Goal: Information Seeking & Learning: Learn about a topic

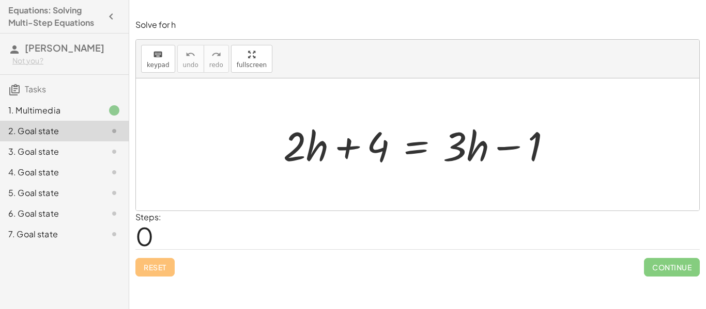
click at [447, 248] on div "Steps: 0" at bounding box center [417, 230] width 564 height 38
click at [289, 162] on div at bounding box center [421, 144] width 287 height 53
click at [305, 157] on div at bounding box center [421, 144] width 287 height 53
click at [289, 155] on div at bounding box center [421, 144] width 287 height 53
click at [307, 149] on div at bounding box center [421, 144] width 287 height 53
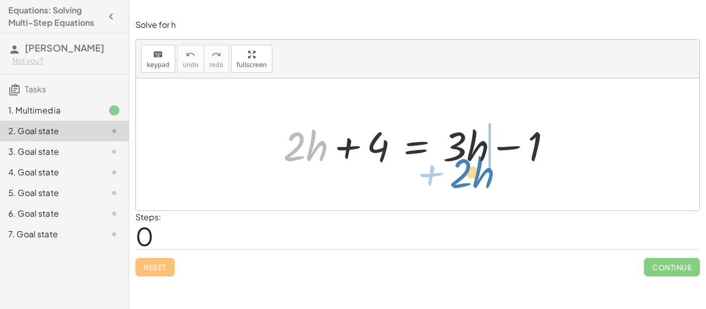
drag, startPoint x: 307, startPoint y: 149, endPoint x: 474, endPoint y: 176, distance: 168.5
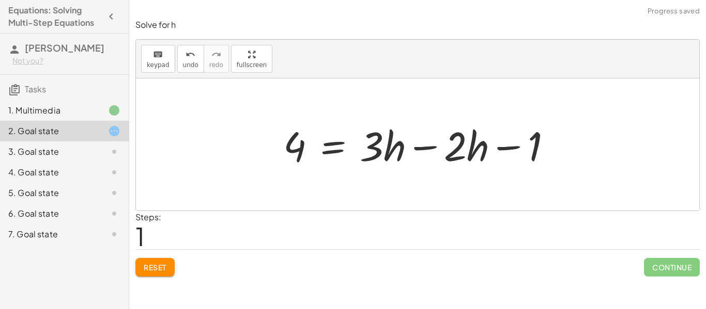
click at [412, 146] on div at bounding box center [421, 144] width 287 height 53
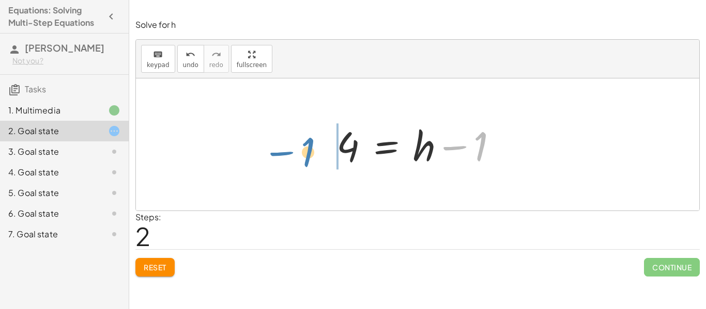
drag, startPoint x: 456, startPoint y: 149, endPoint x: 283, endPoint y: 154, distance: 173.2
click at [283, 154] on div "+ · 2 · h + 4 = + · 3 · h − 1 4 = + · 3 · h − · 2 · h − 1 4 = + · 1 · h − 1 − 1…" at bounding box center [417, 145] width 563 height 132
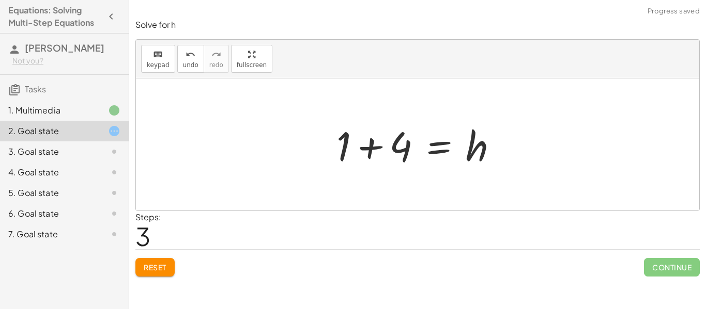
click at [366, 141] on div at bounding box center [421, 144] width 180 height 53
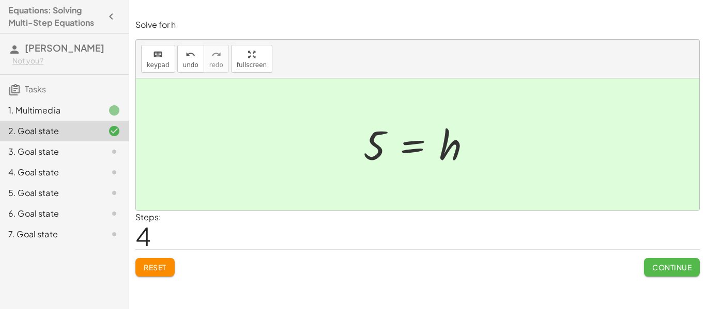
click at [656, 274] on button "Continue" at bounding box center [672, 267] width 56 height 19
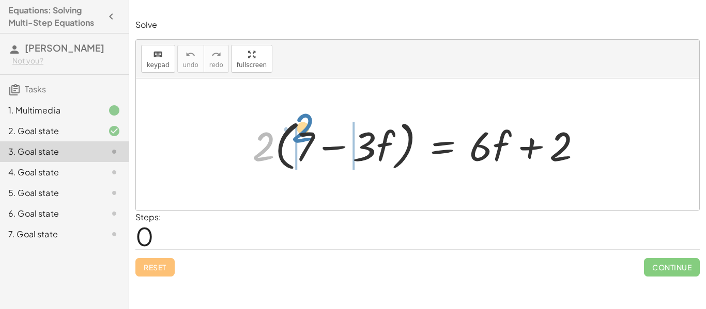
drag, startPoint x: 271, startPoint y: 145, endPoint x: 310, endPoint y: 126, distance: 43.4
click at [310, 126] on div at bounding box center [421, 144] width 348 height 59
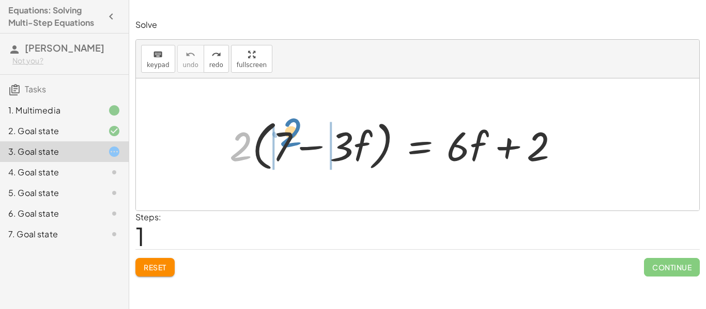
drag, startPoint x: 230, startPoint y: 157, endPoint x: 278, endPoint y: 144, distance: 49.3
click at [278, 144] on div at bounding box center [398, 144] width 348 height 59
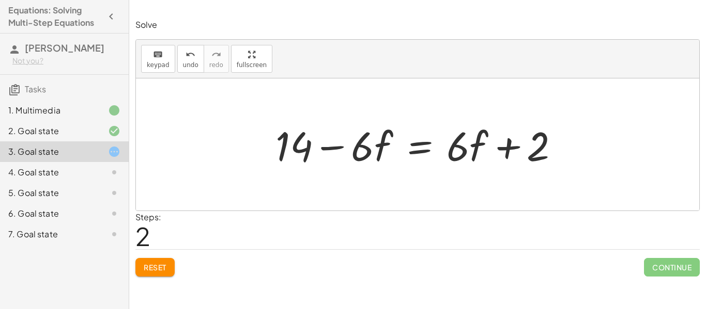
click at [370, 151] on div at bounding box center [421, 144] width 302 height 53
click at [378, 153] on div at bounding box center [421, 144] width 302 height 53
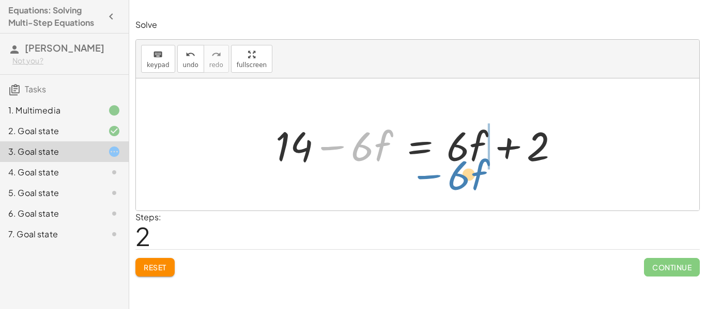
drag, startPoint x: 373, startPoint y: 151, endPoint x: 469, endPoint y: 180, distance: 99.7
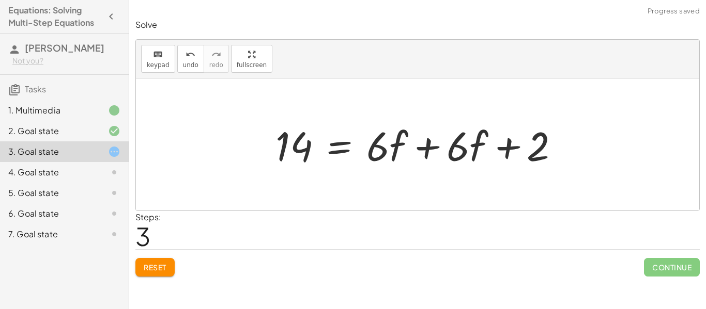
click at [447, 159] on div at bounding box center [421, 144] width 302 height 53
click at [427, 152] on div at bounding box center [421, 144] width 302 height 53
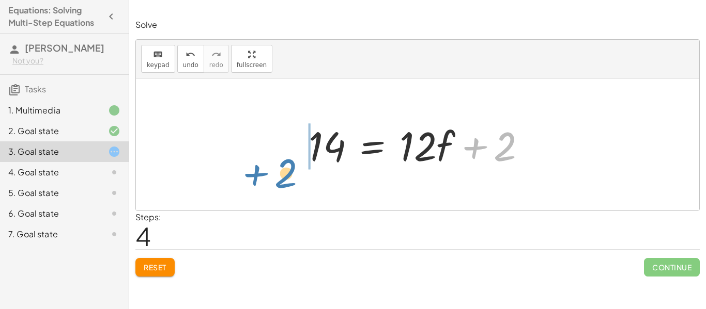
drag, startPoint x: 509, startPoint y: 148, endPoint x: 292, endPoint y: 174, distance: 219.1
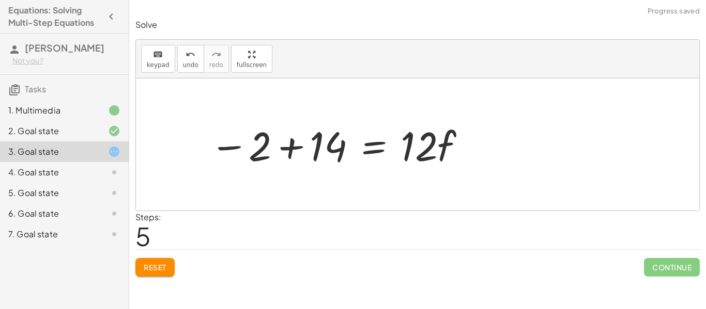
click at [294, 153] on div at bounding box center [339, 144] width 268 height 53
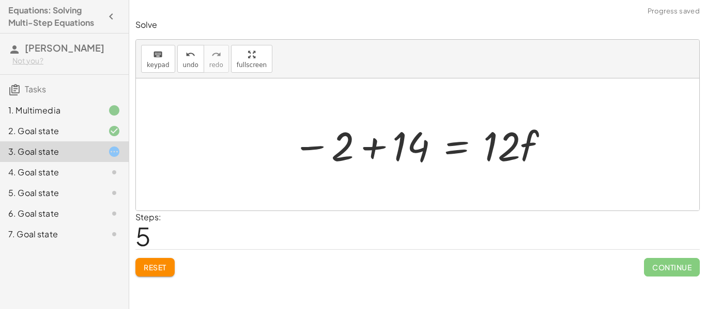
click at [368, 154] on div at bounding box center [421, 144] width 268 height 53
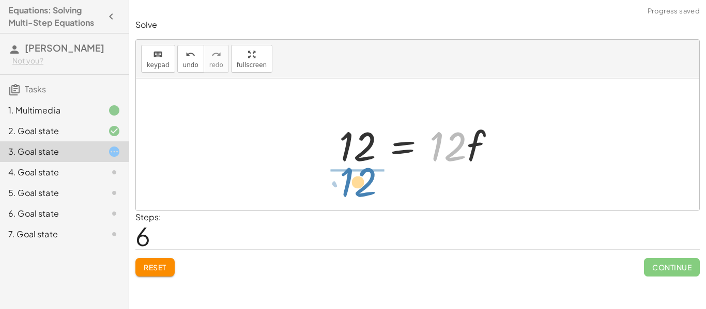
drag, startPoint x: 441, startPoint y: 158, endPoint x: 350, endPoint y: 194, distance: 97.2
click at [350, 194] on div "· 2 · ( + 7 − · 3 · f ) = + · 6 · f + 2 + · 2 · 7 − · 2 · 3 · f = + · 6 · f + 2…" at bounding box center [417, 145] width 563 height 132
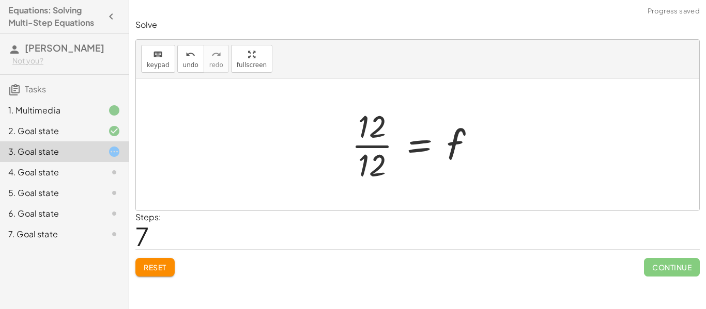
click at [353, 154] on div at bounding box center [417, 145] width 142 height 80
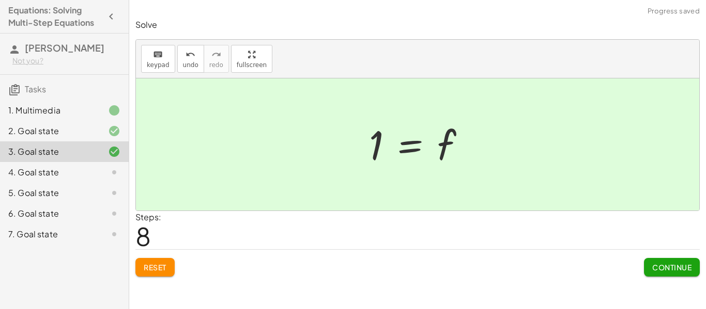
click at [652, 265] on span "Continue" at bounding box center [671, 267] width 39 height 9
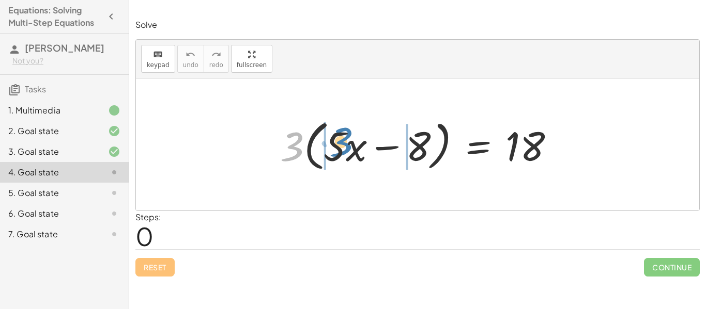
drag, startPoint x: 292, startPoint y: 148, endPoint x: 341, endPoint y: 143, distance: 49.3
click at [341, 143] on div at bounding box center [421, 144] width 292 height 59
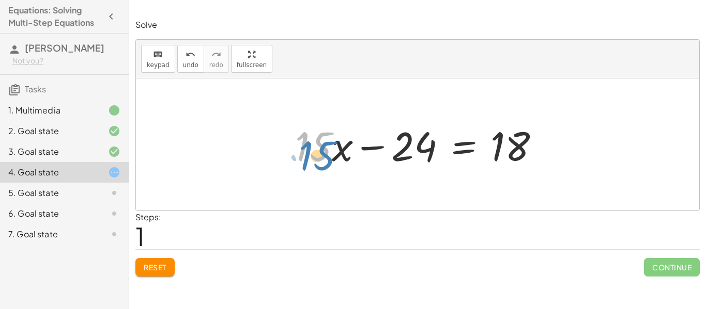
drag, startPoint x: 320, startPoint y: 147, endPoint x: 323, endPoint y: 157, distance: 10.0
click at [323, 157] on div at bounding box center [421, 144] width 263 height 53
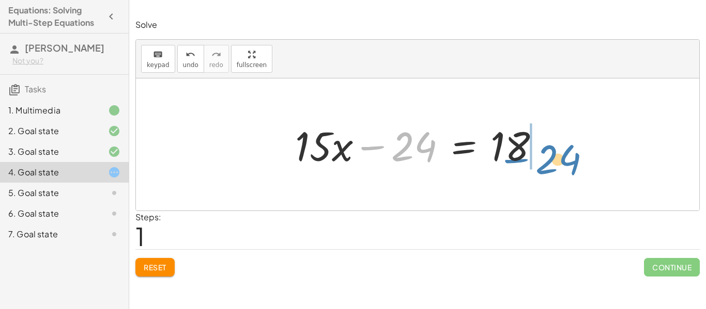
drag, startPoint x: 411, startPoint y: 147, endPoint x: 560, endPoint y: 158, distance: 148.7
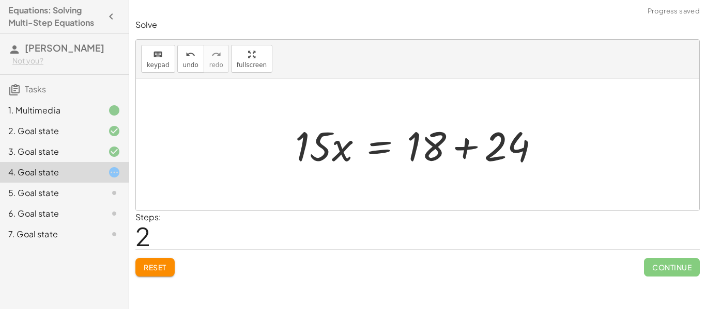
click at [461, 150] on div at bounding box center [421, 144] width 263 height 53
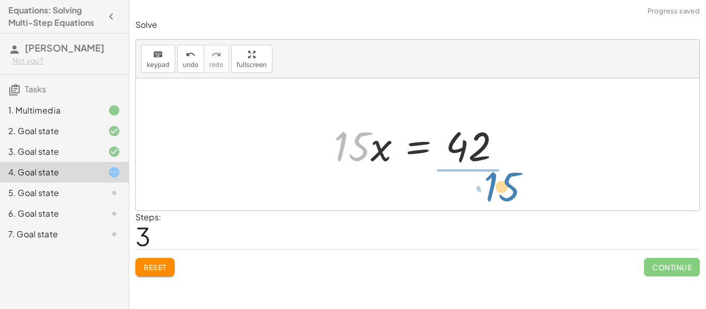
drag, startPoint x: 347, startPoint y: 150, endPoint x: 476, endPoint y: 198, distance: 138.1
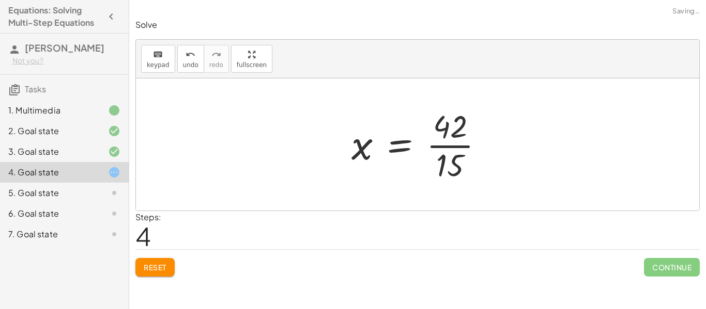
click at [464, 154] on div at bounding box center [421, 145] width 151 height 80
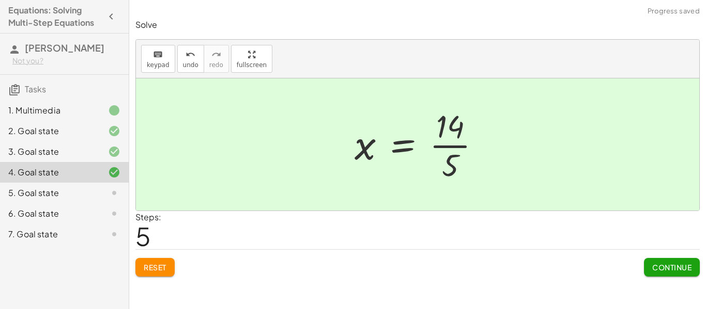
click at [669, 262] on button "Continue" at bounding box center [672, 267] width 56 height 19
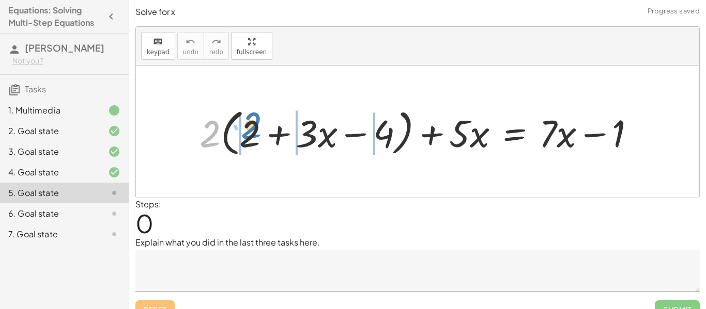
drag, startPoint x: 216, startPoint y: 128, endPoint x: 258, endPoint y: 120, distance: 42.1
click at [258, 120] on div at bounding box center [421, 131] width 454 height 55
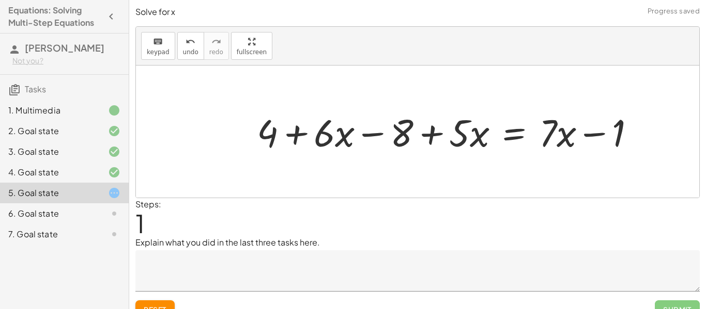
click at [289, 135] on div at bounding box center [450, 132] width 397 height 50
click at [334, 128] on div at bounding box center [450, 132] width 397 height 50
click at [339, 136] on div at bounding box center [450, 132] width 397 height 50
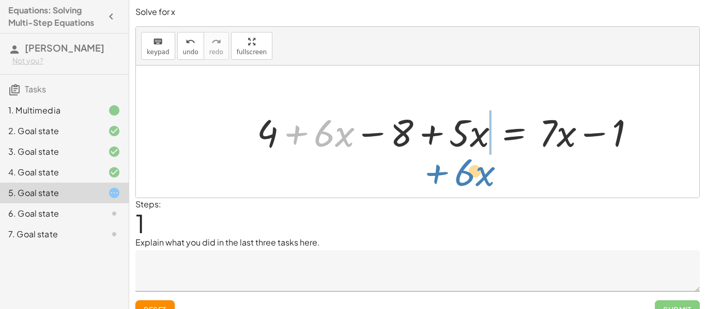
drag, startPoint x: 339, startPoint y: 136, endPoint x: 480, endPoint y: 174, distance: 146.0
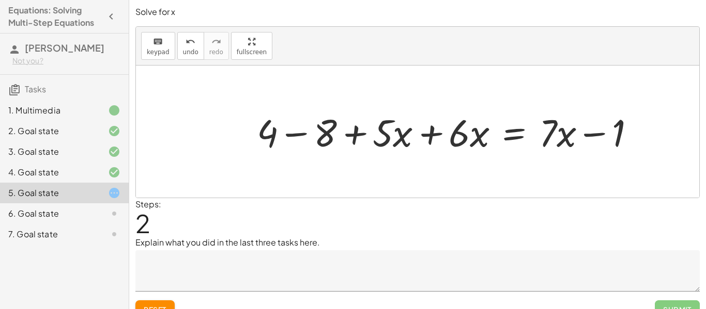
click at [432, 138] on div at bounding box center [450, 132] width 397 height 50
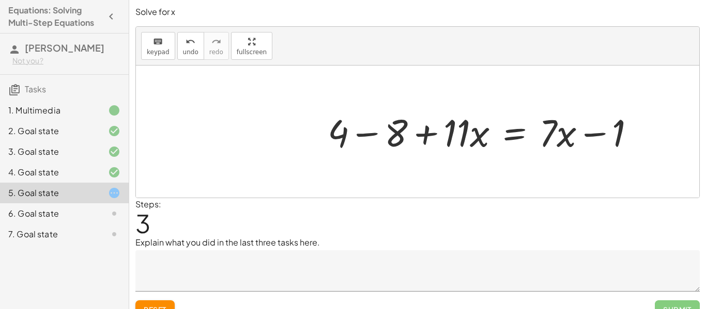
click at [456, 131] on div at bounding box center [485, 132] width 326 height 50
click at [470, 135] on div at bounding box center [485, 132] width 326 height 50
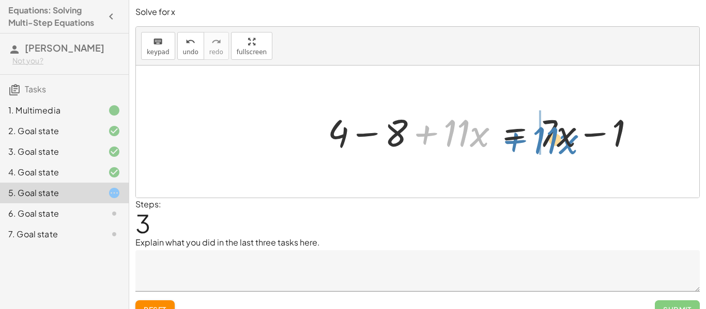
drag, startPoint x: 470, startPoint y: 135, endPoint x: 558, endPoint y: 142, distance: 89.2
click at [558, 142] on div at bounding box center [485, 132] width 326 height 50
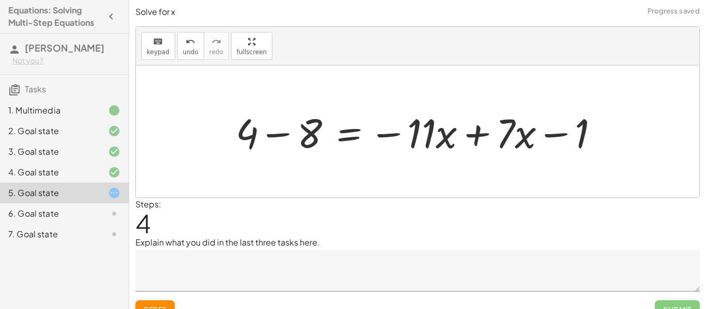
click at [484, 135] on div at bounding box center [421, 131] width 382 height 53
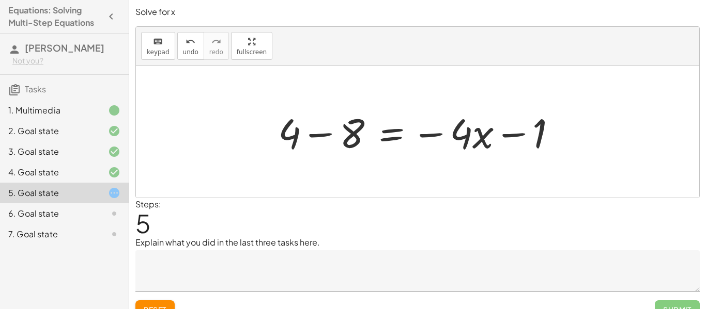
click at [303, 131] on div at bounding box center [421, 131] width 297 height 53
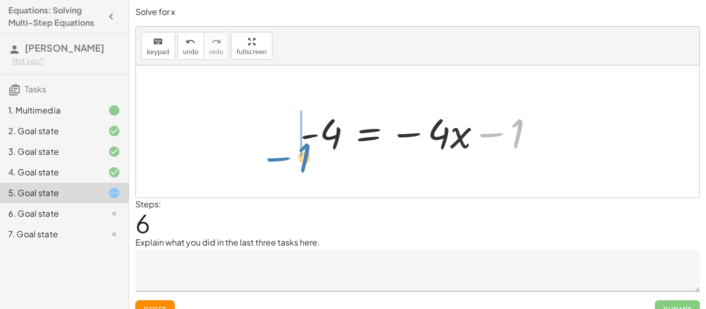
drag, startPoint x: 511, startPoint y: 132, endPoint x: 292, endPoint y: 150, distance: 219.3
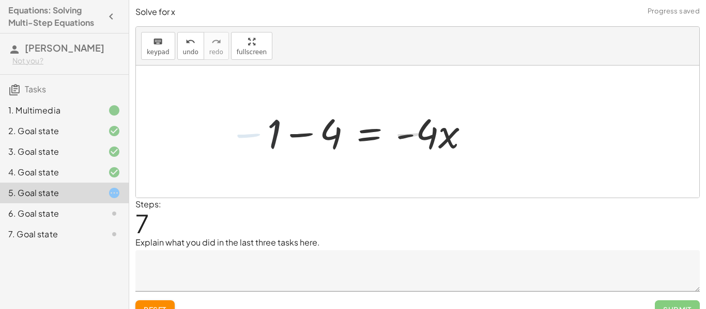
click at [314, 136] on div at bounding box center [371, 131] width 221 height 53
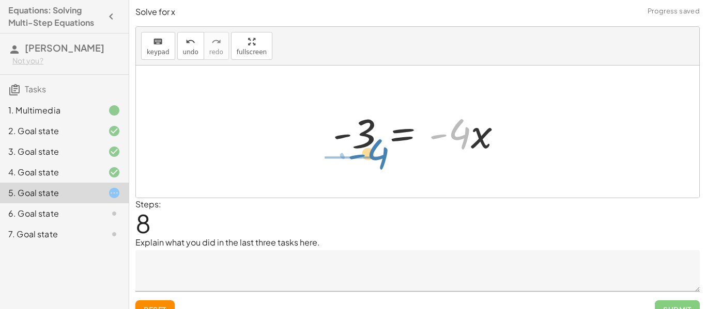
drag, startPoint x: 459, startPoint y: 134, endPoint x: 373, endPoint y: 152, distance: 88.3
click at [373, 152] on div at bounding box center [422, 131] width 188 height 53
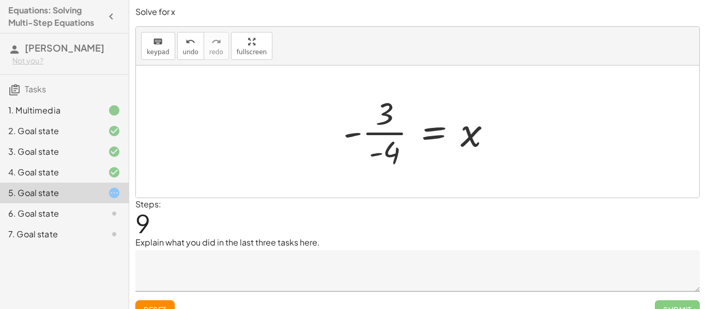
click at [346, 141] on div at bounding box center [421, 132] width 167 height 80
click at [351, 137] on div at bounding box center [421, 132] width 167 height 80
drag, startPoint x: 353, startPoint y: 133, endPoint x: 375, endPoint y: 163, distance: 36.6
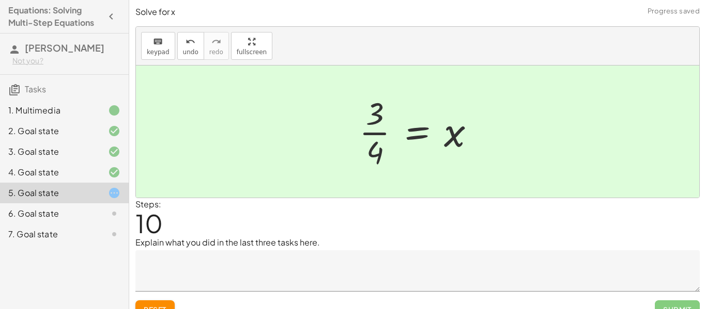
scroll to position [16, 0]
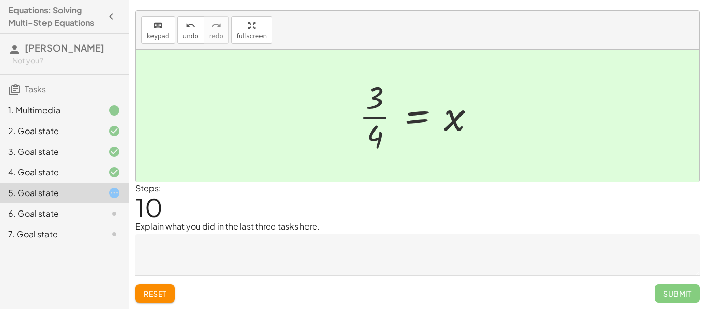
click at [111, 212] on icon at bounding box center [114, 214] width 12 height 12
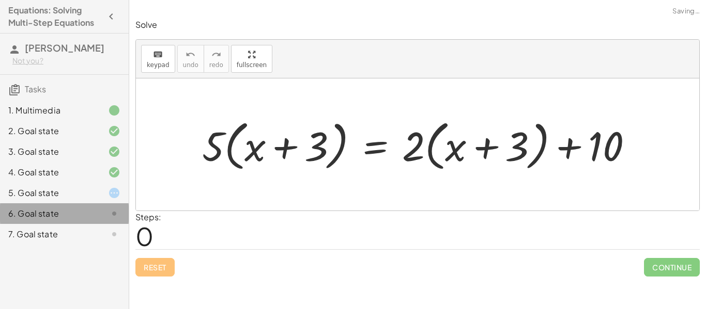
scroll to position [0, 0]
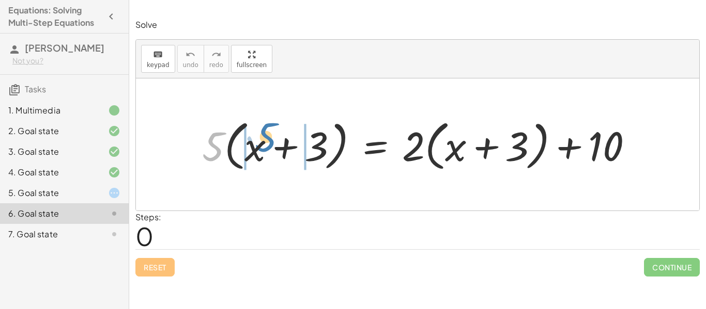
drag, startPoint x: 214, startPoint y: 152, endPoint x: 266, endPoint y: 144, distance: 52.3
click at [266, 144] on div at bounding box center [421, 144] width 449 height 59
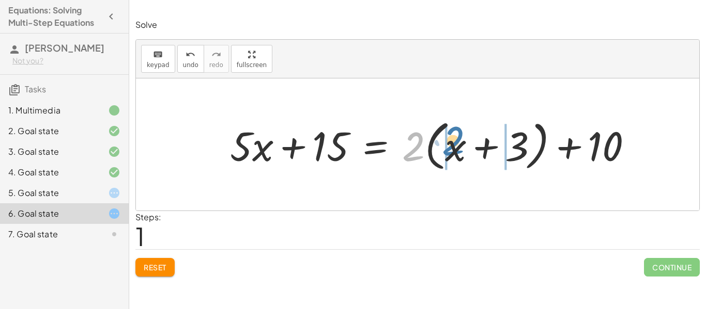
drag, startPoint x: 410, startPoint y: 148, endPoint x: 450, endPoint y: 143, distance: 40.1
click at [450, 143] on div at bounding box center [435, 144] width 421 height 59
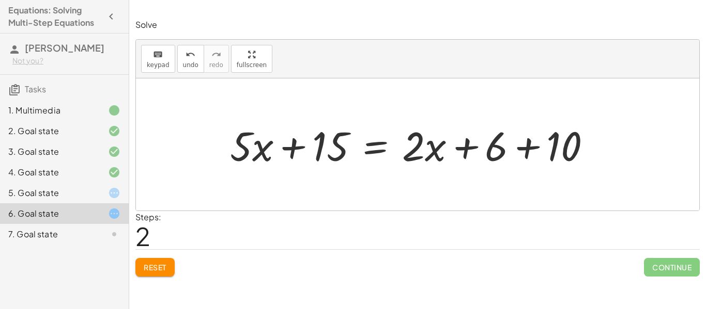
click at [260, 143] on div at bounding box center [415, 144] width 380 height 53
click at [248, 145] on div at bounding box center [415, 144] width 380 height 53
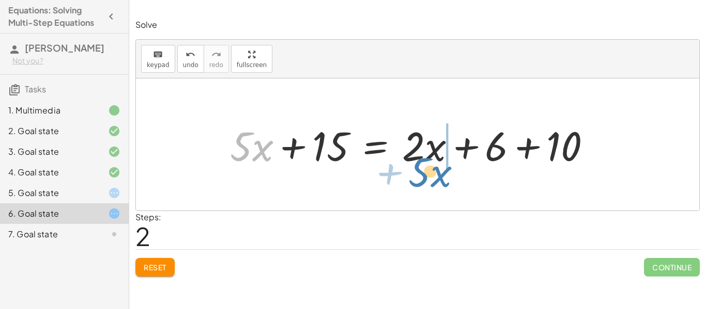
drag, startPoint x: 248, startPoint y: 145, endPoint x: 427, endPoint y: 171, distance: 180.1
click at [427, 171] on div at bounding box center [415, 144] width 380 height 53
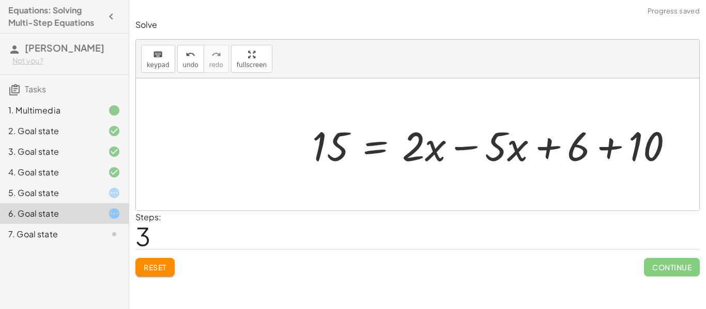
click at [459, 158] on div at bounding box center [497, 144] width 380 height 53
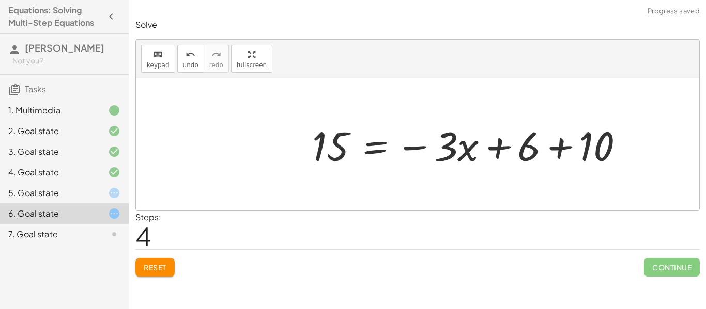
click at [563, 157] on div at bounding box center [472, 144] width 330 height 53
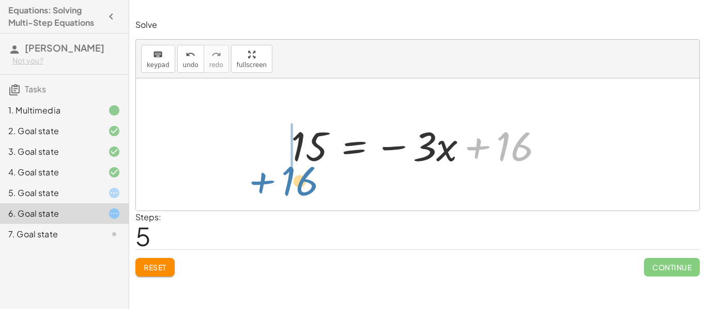
drag, startPoint x: 517, startPoint y: 147, endPoint x: 301, endPoint y: 179, distance: 217.8
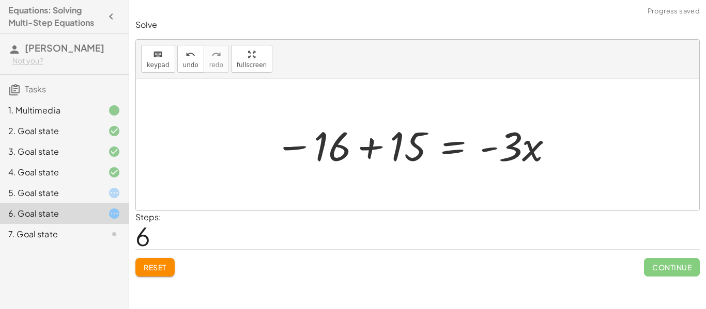
click at [287, 158] on div at bounding box center [415, 144] width 290 height 53
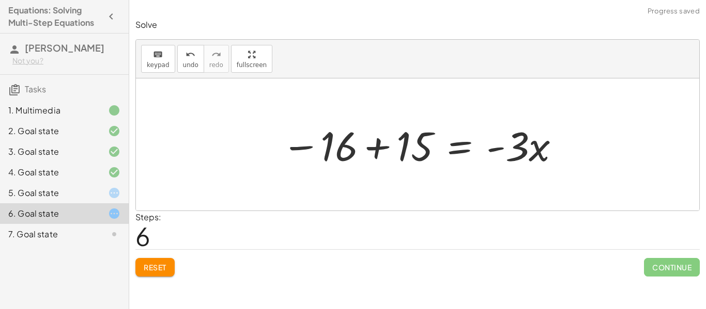
click at [371, 150] on div at bounding box center [421, 144] width 290 height 53
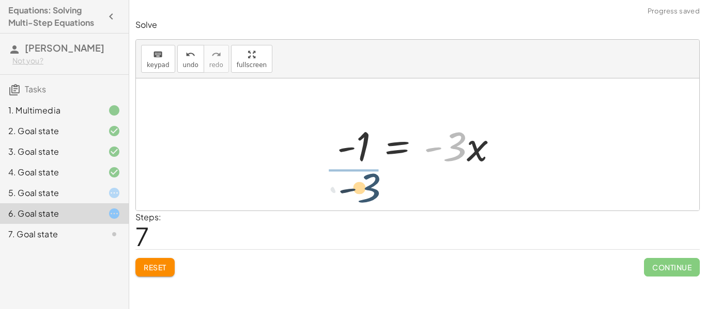
drag, startPoint x: 451, startPoint y: 143, endPoint x: 359, endPoint y: 184, distance: 100.8
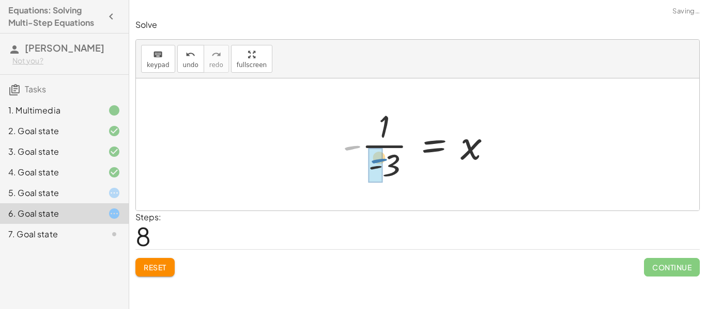
drag, startPoint x: 353, startPoint y: 146, endPoint x: 380, endPoint y: 160, distance: 30.0
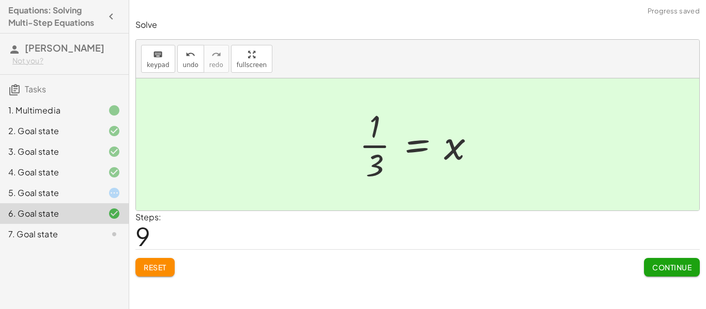
click at [671, 264] on span "Continue" at bounding box center [671, 267] width 39 height 9
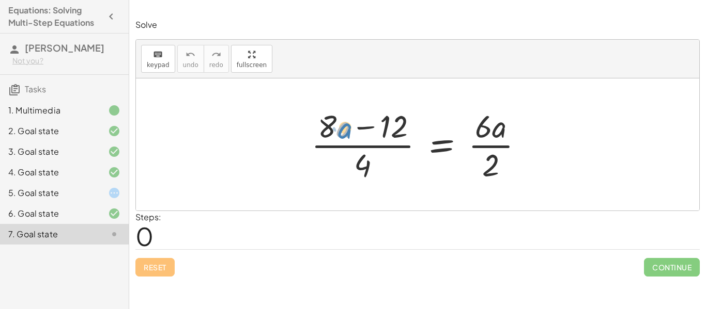
click at [346, 130] on div at bounding box center [421, 145] width 230 height 80
drag, startPoint x: 364, startPoint y: 164, endPoint x: 417, endPoint y: 118, distance: 70.0
click at [417, 118] on div at bounding box center [421, 145] width 230 height 80
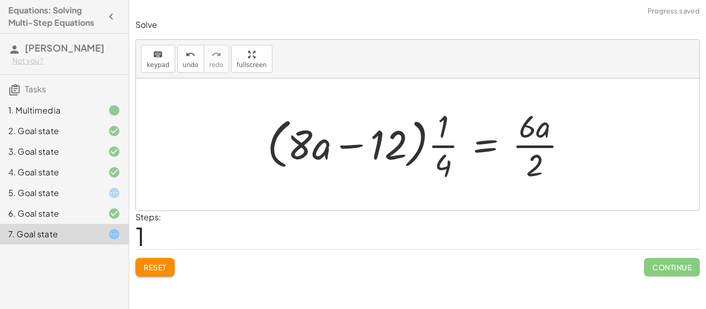
click at [443, 158] on div at bounding box center [421, 145] width 318 height 80
drag, startPoint x: 534, startPoint y: 156, endPoint x: 564, endPoint y: 108, distance: 56.6
click at [564, 108] on div at bounding box center [421, 145] width 318 height 80
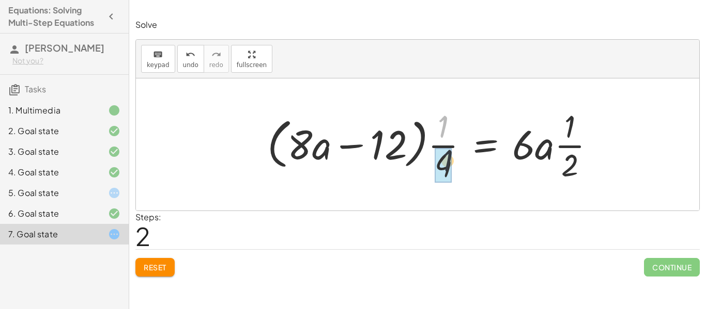
drag, startPoint x: 441, startPoint y: 134, endPoint x: 445, endPoint y: 170, distance: 36.4
drag, startPoint x: 572, startPoint y: 166, endPoint x: 521, endPoint y: 135, distance: 59.8
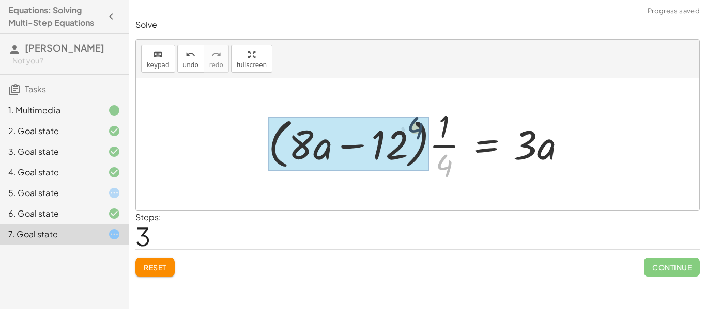
drag, startPoint x: 448, startPoint y: 168, endPoint x: 417, endPoint y: 131, distance: 48.8
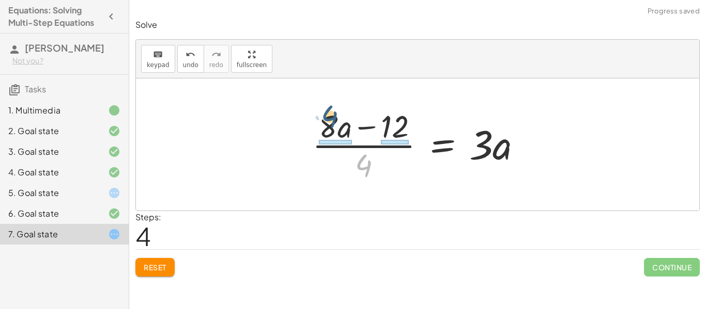
drag, startPoint x: 368, startPoint y: 165, endPoint x: 334, endPoint y: 116, distance: 59.8
click at [334, 116] on div at bounding box center [421, 145] width 228 height 80
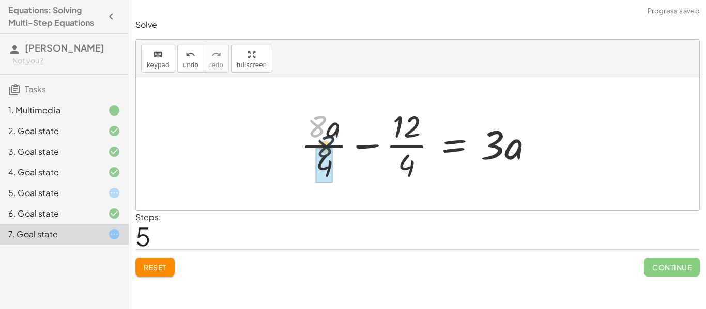
drag, startPoint x: 317, startPoint y: 135, endPoint x: 330, endPoint y: 164, distance: 31.2
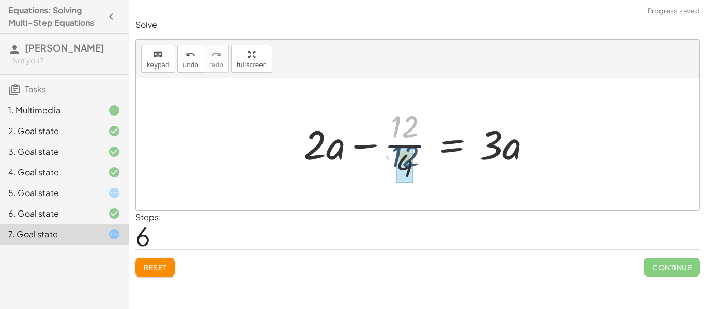
drag, startPoint x: 408, startPoint y: 131, endPoint x: 407, endPoint y: 164, distance: 33.1
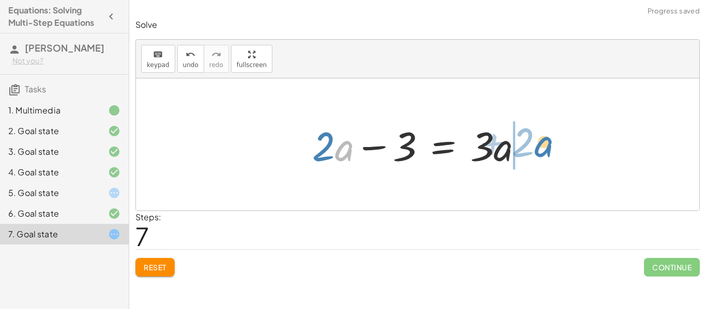
drag, startPoint x: 339, startPoint y: 150, endPoint x: 538, endPoint y: 148, distance: 198.4
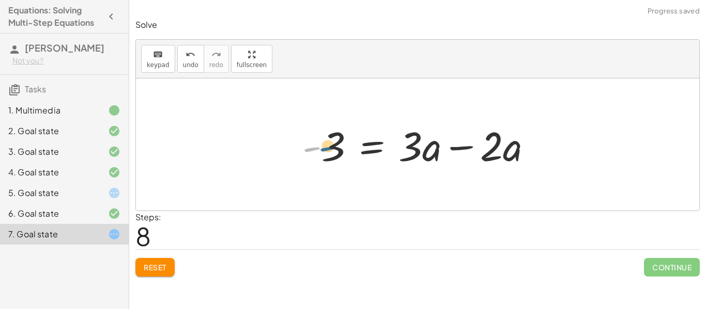
drag, startPoint x: 313, startPoint y: 149, endPoint x: 330, endPoint y: 148, distance: 17.1
click at [330, 148] on div at bounding box center [421, 144] width 248 height 53
click at [422, 155] on div at bounding box center [421, 144] width 248 height 53
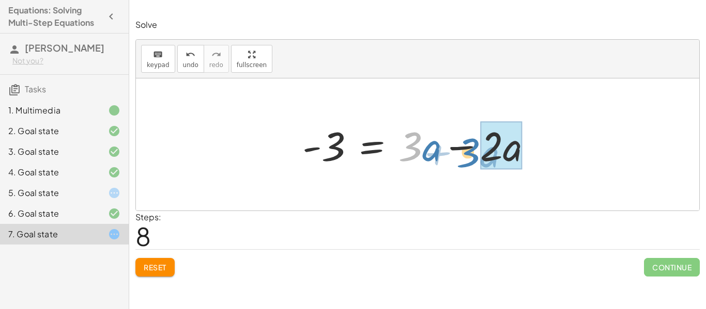
drag, startPoint x: 413, startPoint y: 151, endPoint x: 476, endPoint y: 159, distance: 63.4
click at [476, 159] on div at bounding box center [421, 144] width 248 height 53
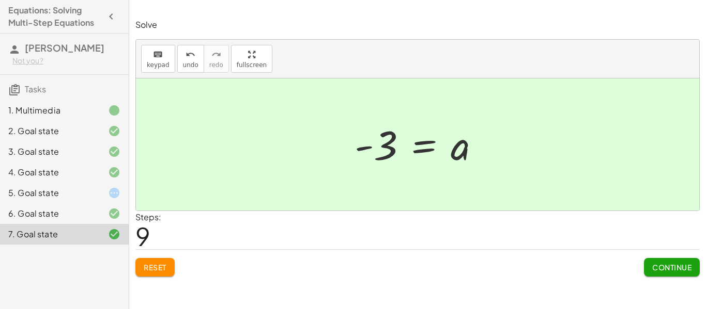
click at [687, 263] on span "Continue" at bounding box center [671, 267] width 39 height 9
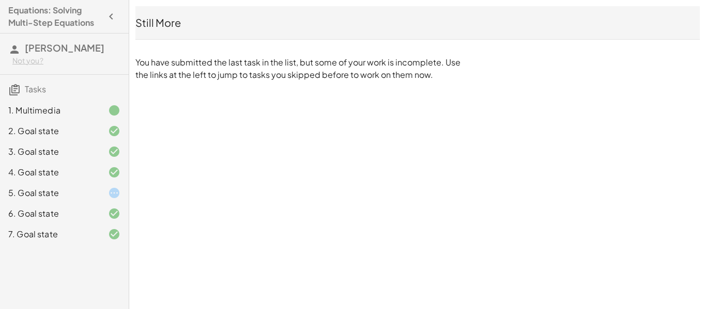
click at [115, 192] on icon at bounding box center [114, 193] width 12 height 12
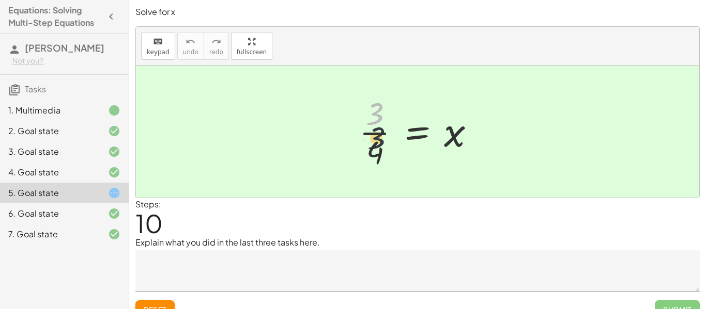
drag, startPoint x: 375, startPoint y: 117, endPoint x: 375, endPoint y: 157, distance: 39.8
click at [375, 157] on div at bounding box center [421, 132] width 134 height 80
drag, startPoint x: 379, startPoint y: 150, endPoint x: 375, endPoint y: 118, distance: 32.9
click at [375, 118] on div at bounding box center [421, 132] width 134 height 80
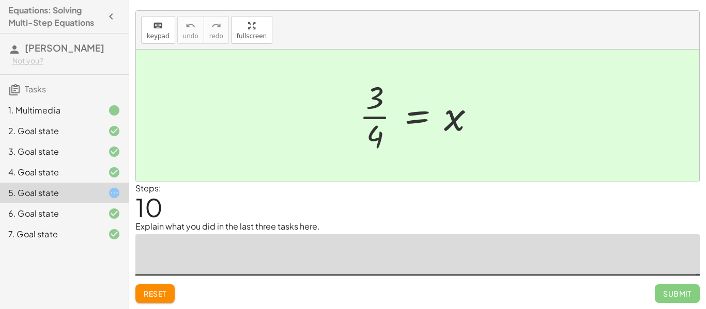
click at [202, 245] on textarea at bounding box center [417, 255] width 564 height 41
click at [162, 251] on textarea "**********" at bounding box center [417, 255] width 564 height 41
type textarea "**********"
click at [661, 289] on button "Submit" at bounding box center [677, 294] width 45 height 19
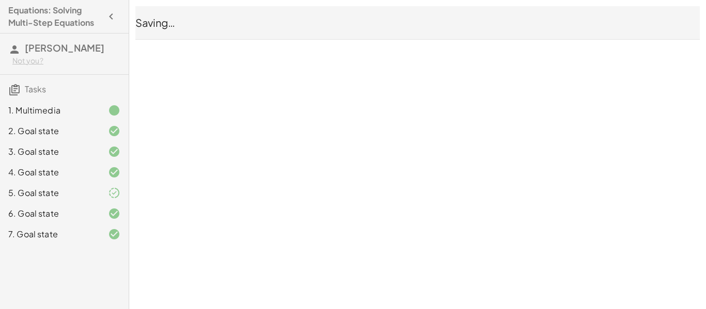
scroll to position [0, 0]
